Goal: Transaction & Acquisition: Book appointment/travel/reservation

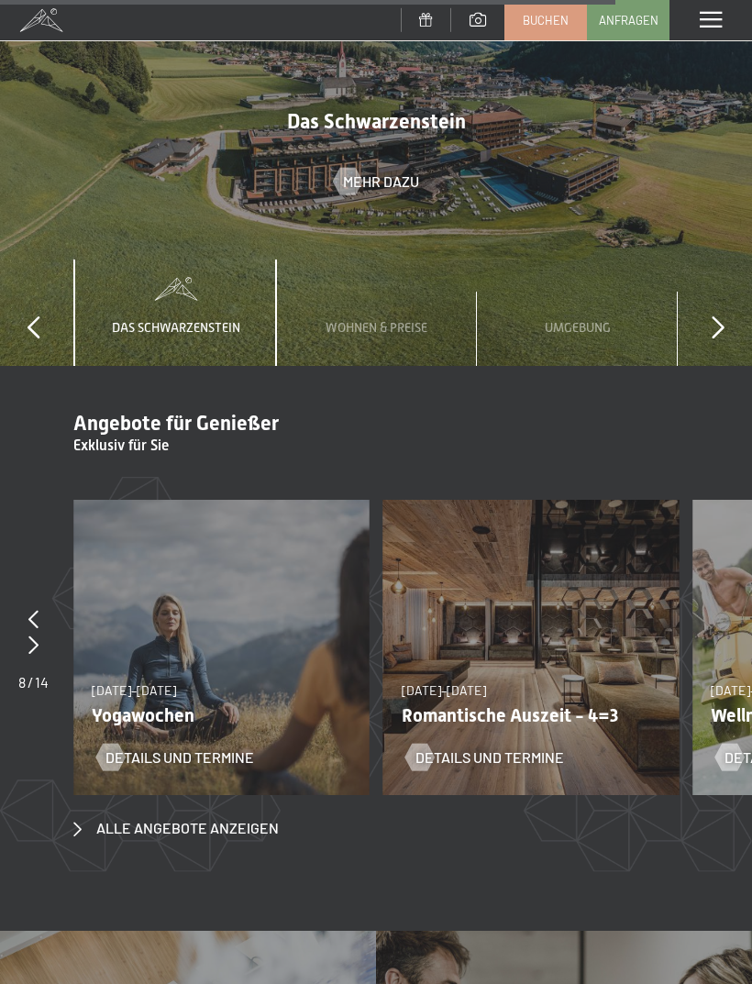
scroll to position [5549, 0]
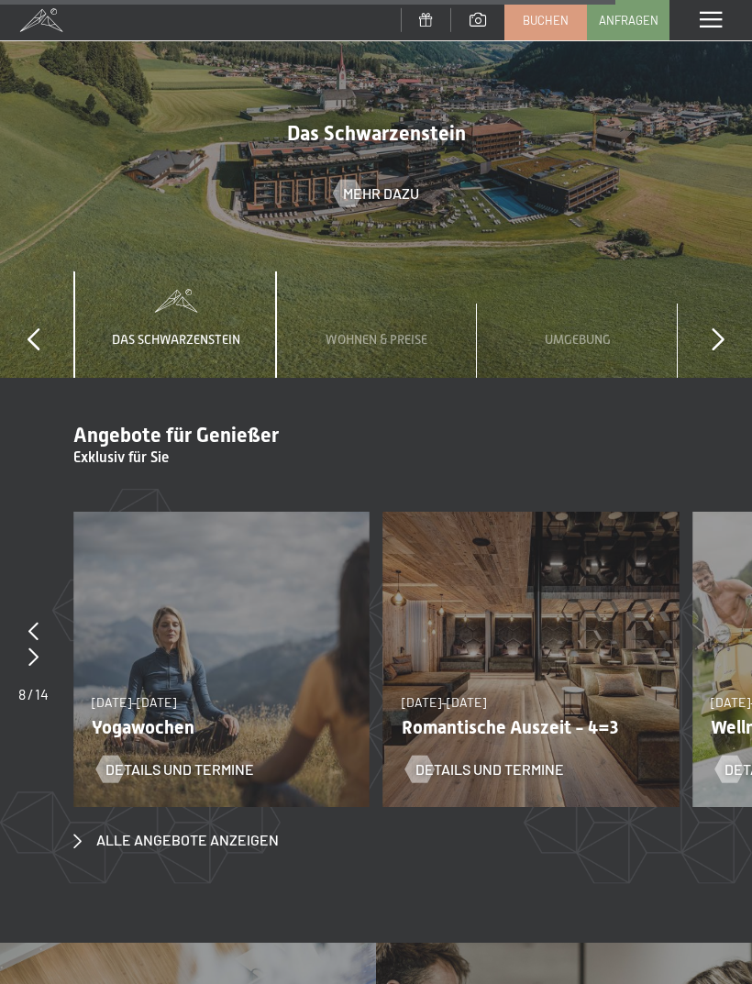
click at [646, 675] on div "09.11.–05.12.2025 08.12.–19.12.2025 11.01.–23.01.2026 08.03.–27.03.2026 29.03.–…" at bounding box center [531, 659] width 296 height 296
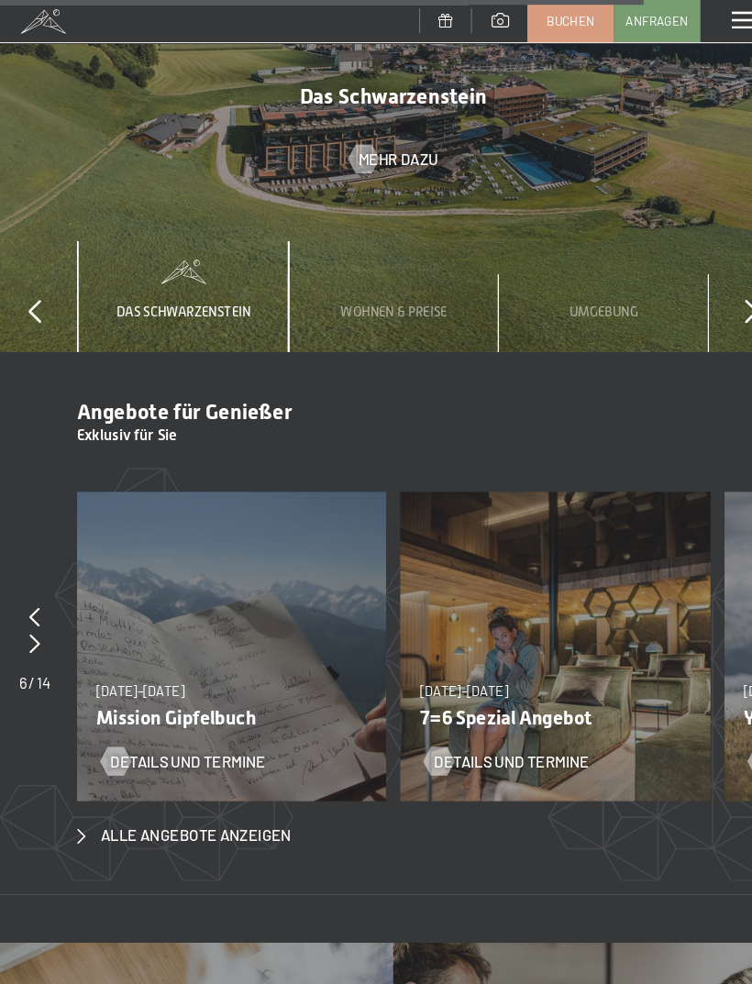
scroll to position [5590, 0]
click at [228, 789] on span "Alle Angebote anzeigen" at bounding box center [187, 799] width 182 height 20
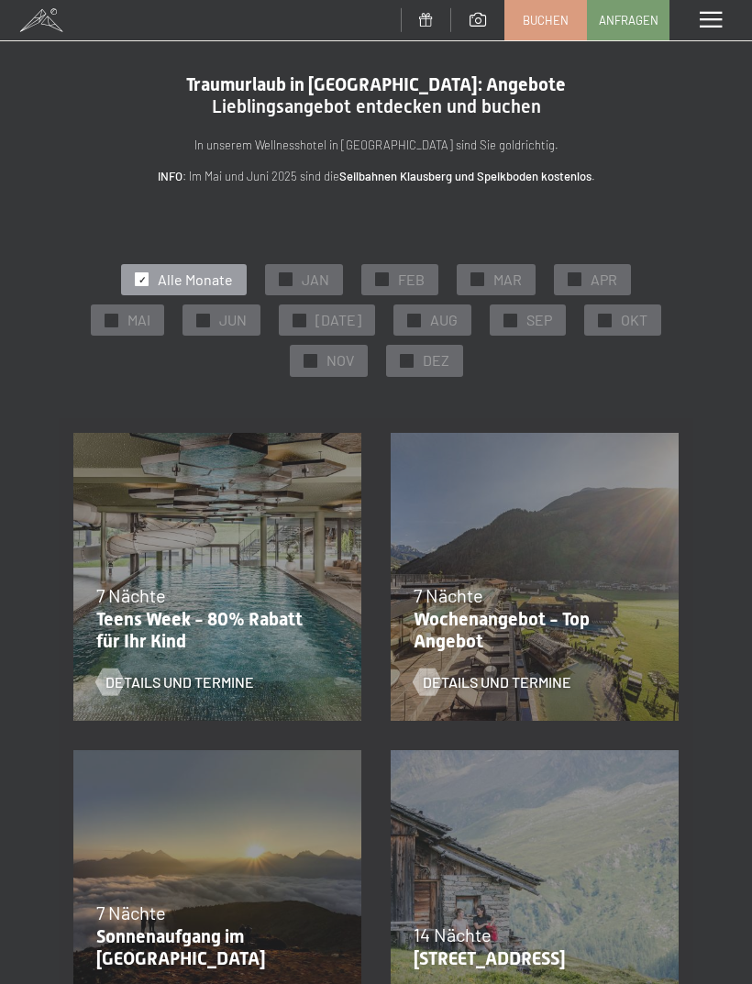
click at [512, 320] on div "✓ SEP" at bounding box center [527, 319] width 76 height 31
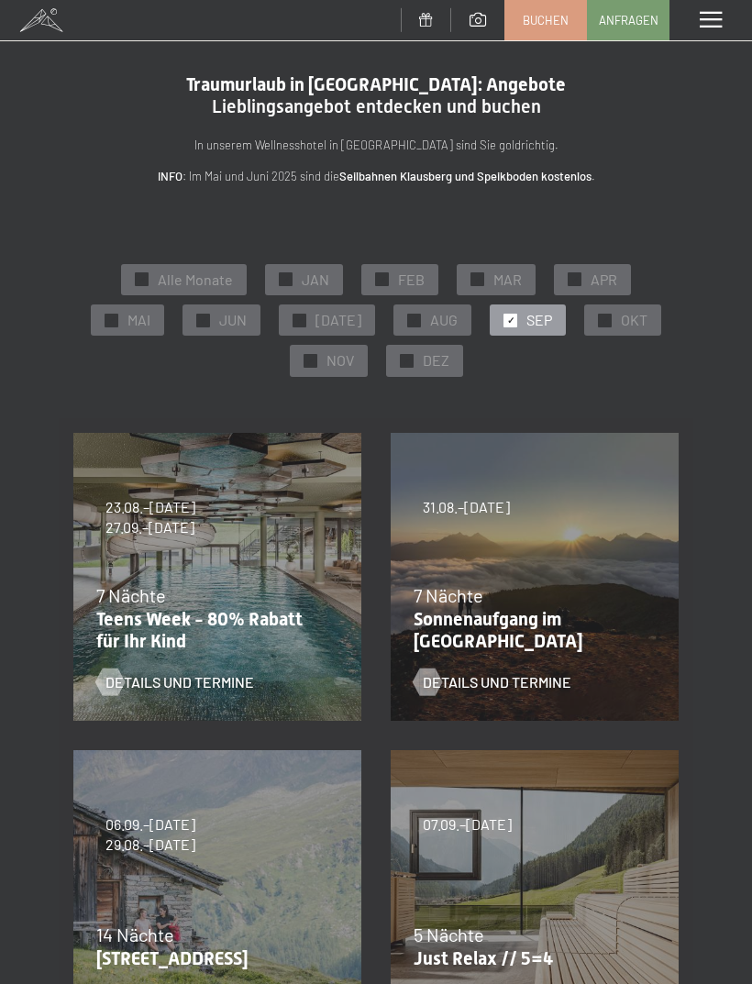
click at [540, 18] on span "Buchen" at bounding box center [545, 20] width 46 height 16
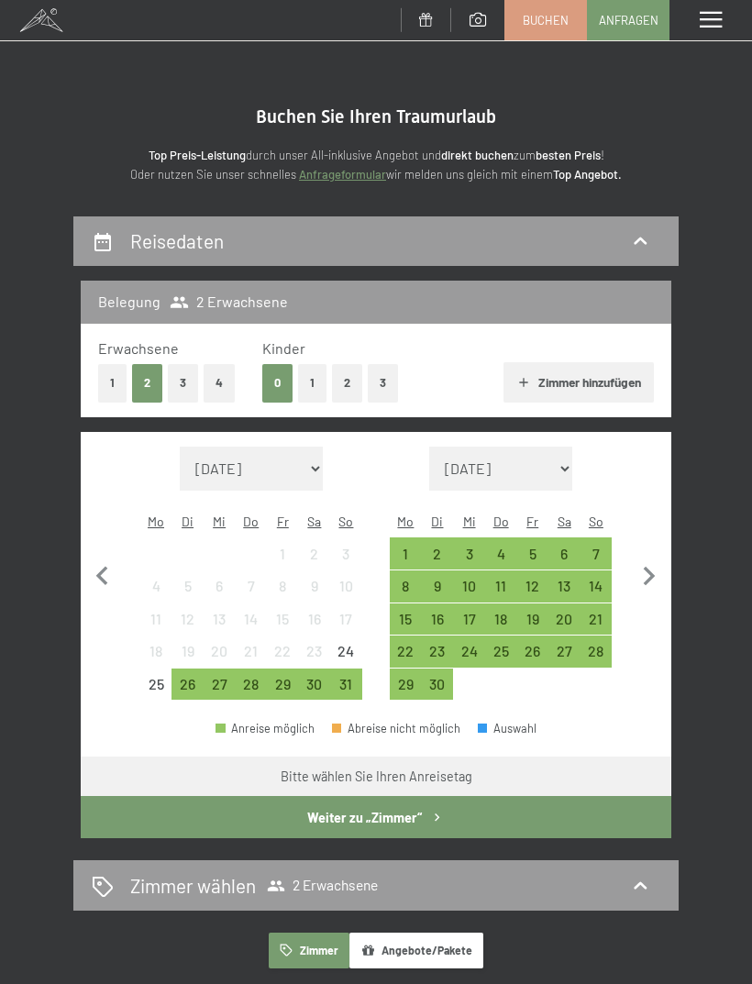
click at [411, 546] on div "1" at bounding box center [405, 560] width 28 height 28
click at [532, 546] on div "5" at bounding box center [532, 560] width 28 height 28
click at [527, 796] on button "Weiter zu „Zimmer“" at bounding box center [376, 817] width 590 height 42
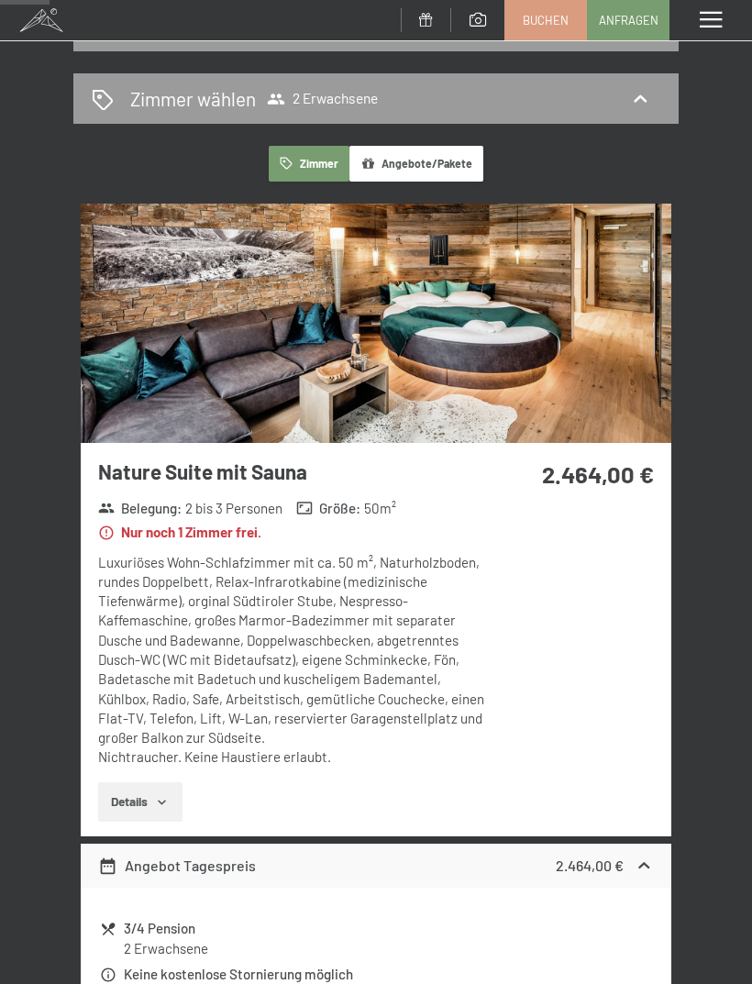
click at [435, 163] on button "Angebote/Pakete" at bounding box center [416, 164] width 134 height 36
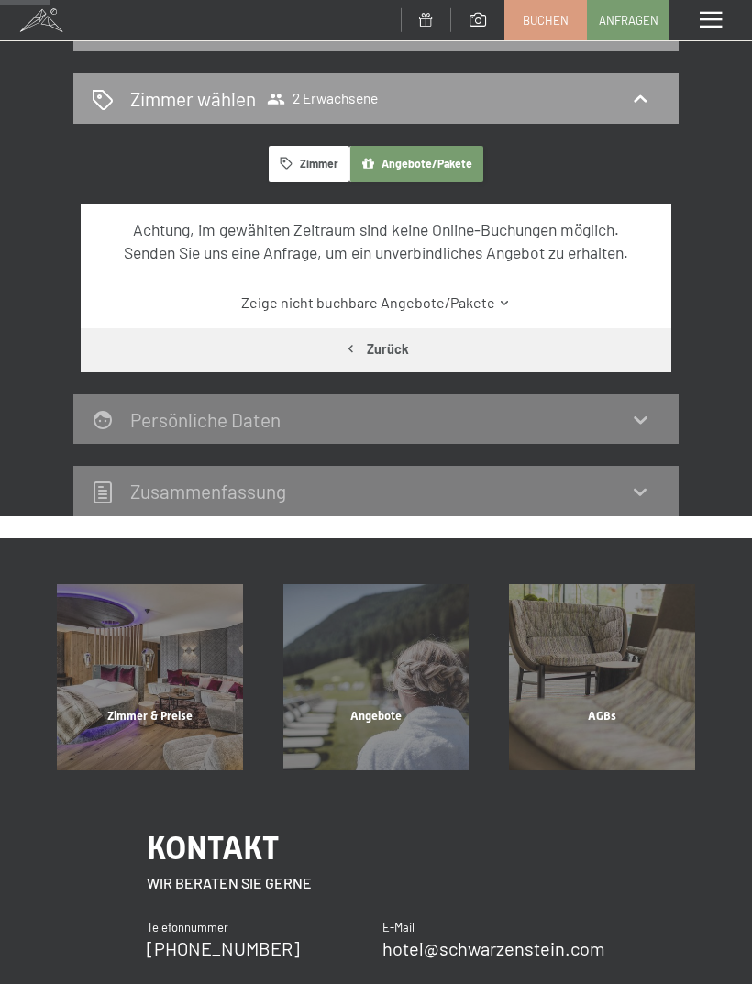
click at [303, 169] on button "Zimmer" at bounding box center [309, 164] width 81 height 36
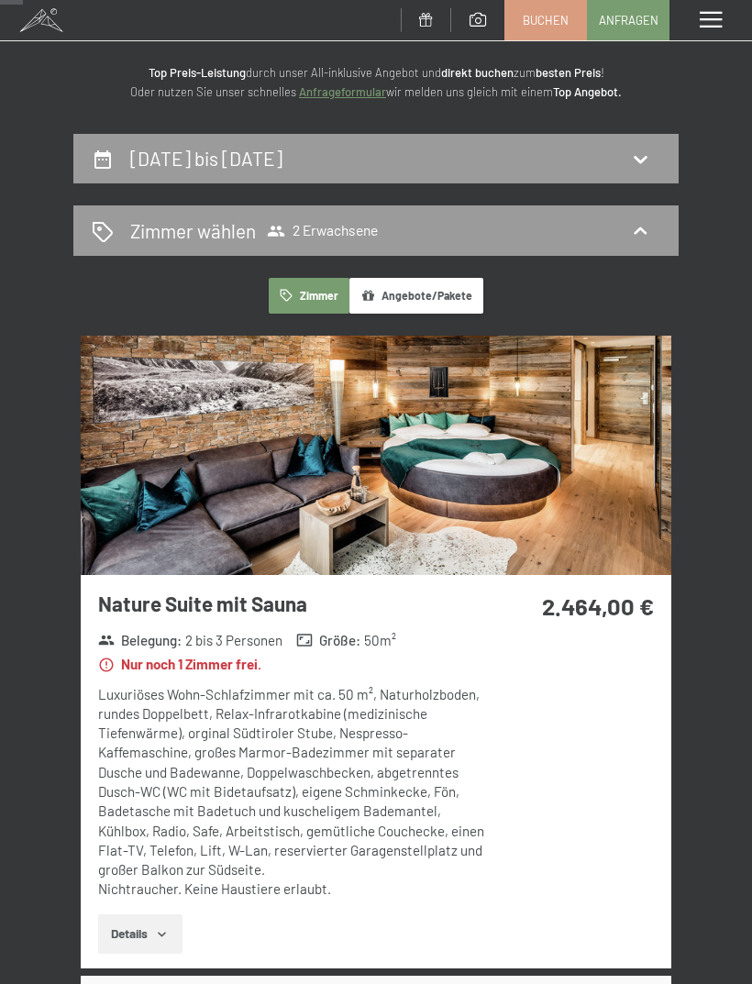
scroll to position [0, 0]
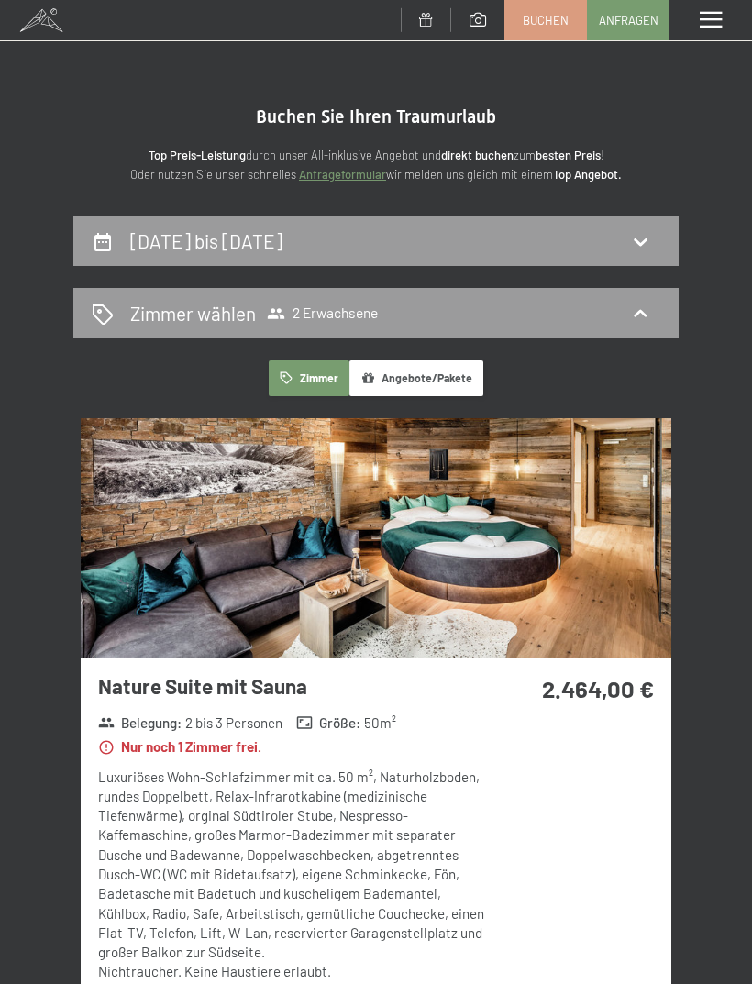
click at [648, 313] on icon at bounding box center [640, 313] width 22 height 22
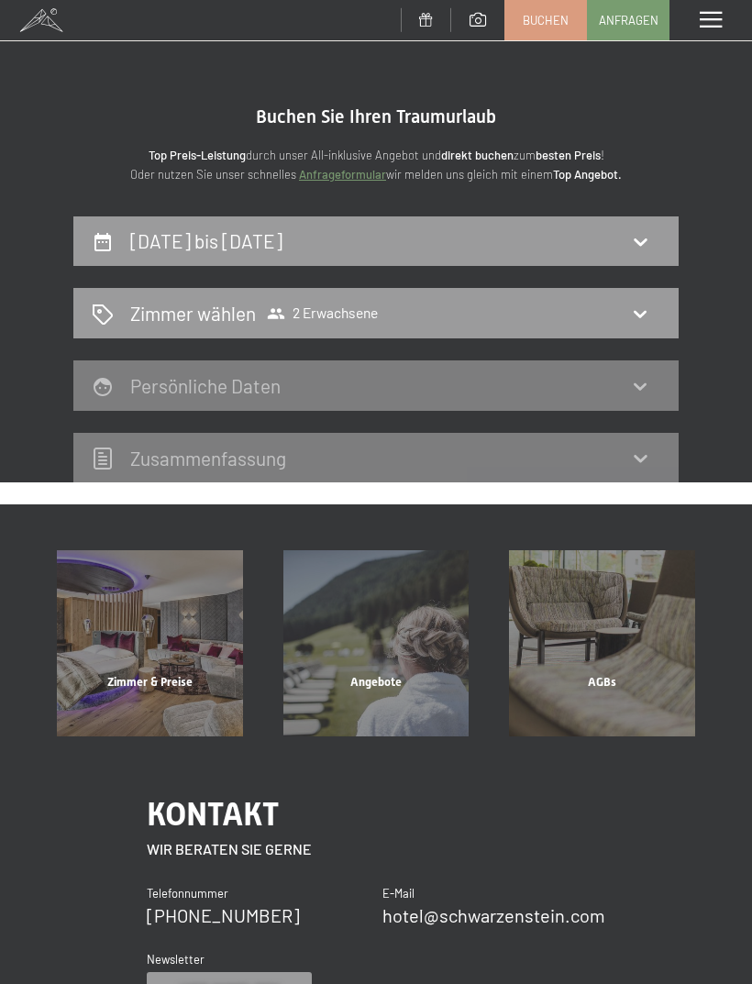
click at [642, 308] on icon at bounding box center [640, 313] width 22 height 22
